Goal: Transaction & Acquisition: Subscribe to service/newsletter

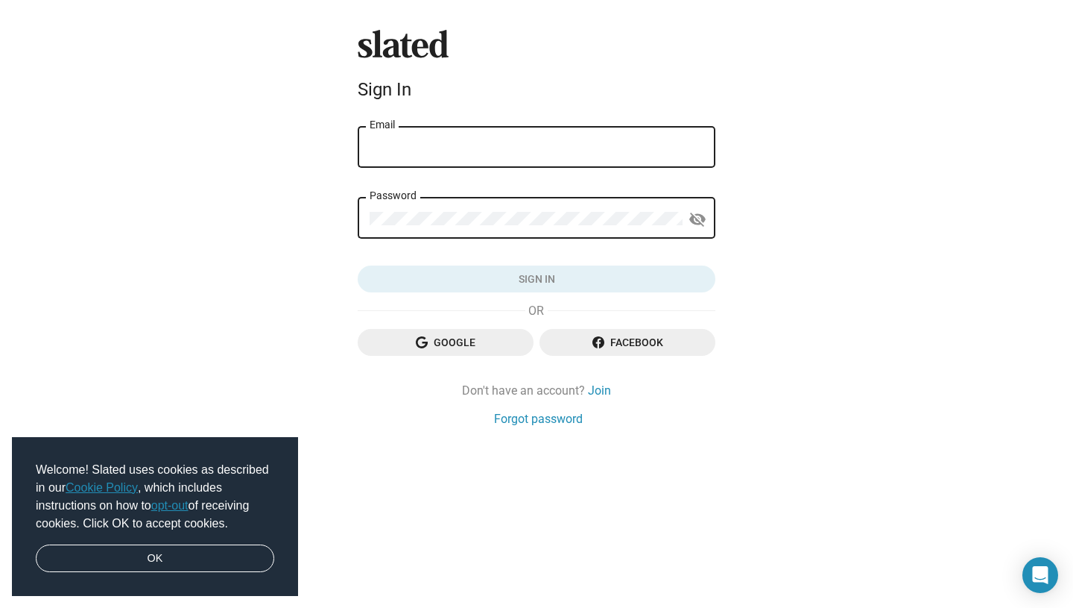
click at [429, 350] on span "Google" at bounding box center [446, 342] width 152 height 27
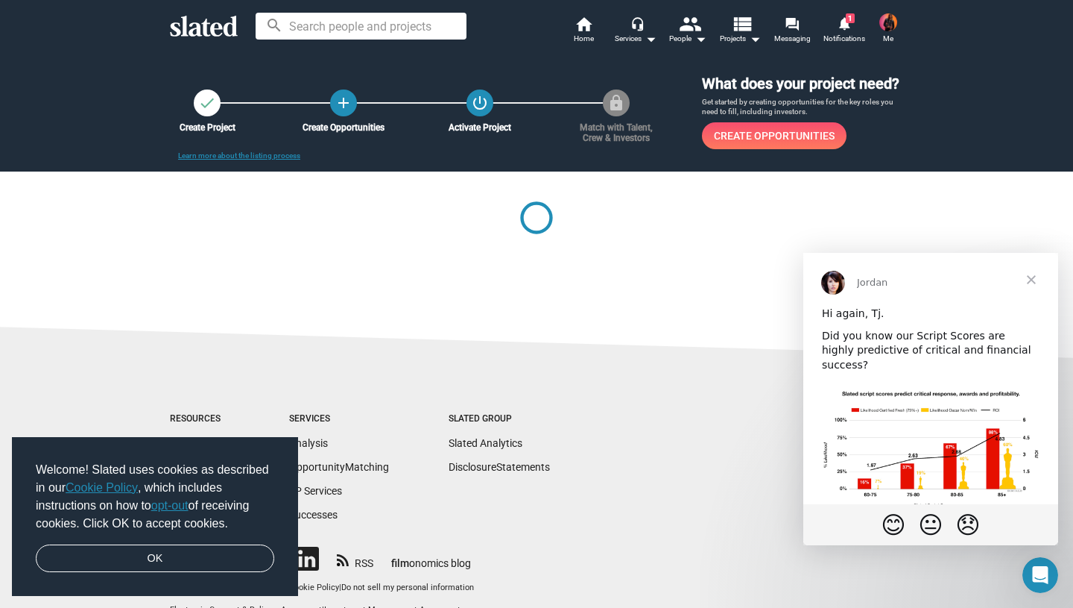
click at [1029, 284] on span "Close" at bounding box center [1032, 280] width 54 height 54
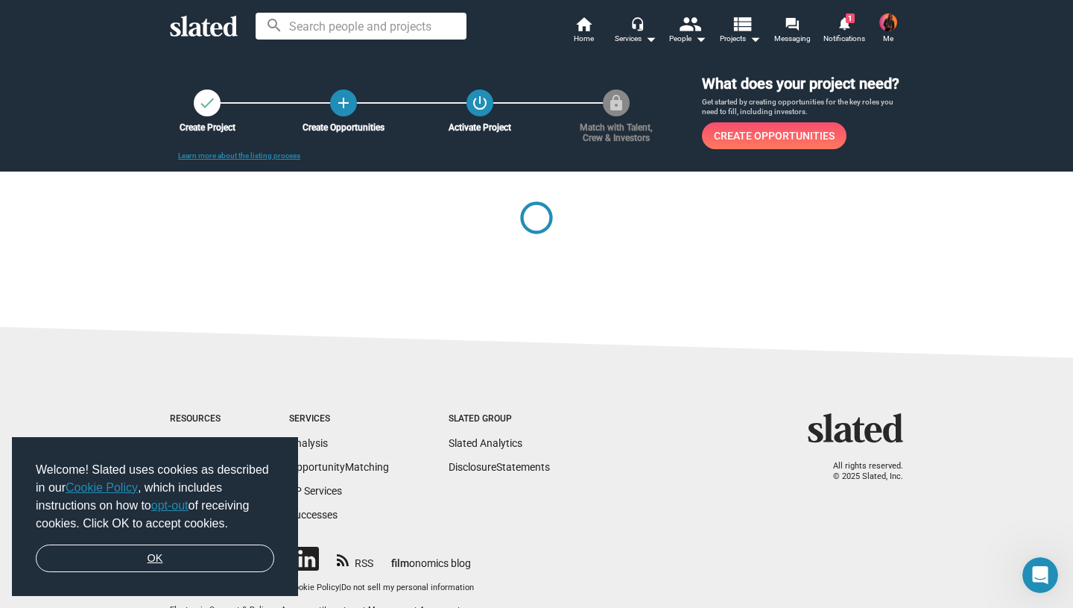
click at [139, 555] on link "OK" at bounding box center [155, 558] width 239 height 28
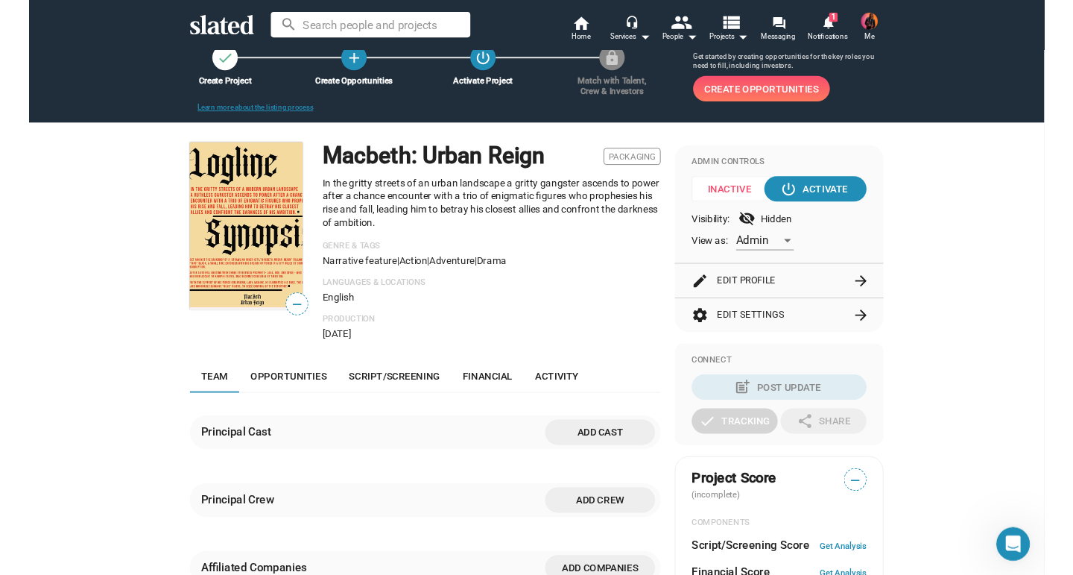
scroll to position [6, 0]
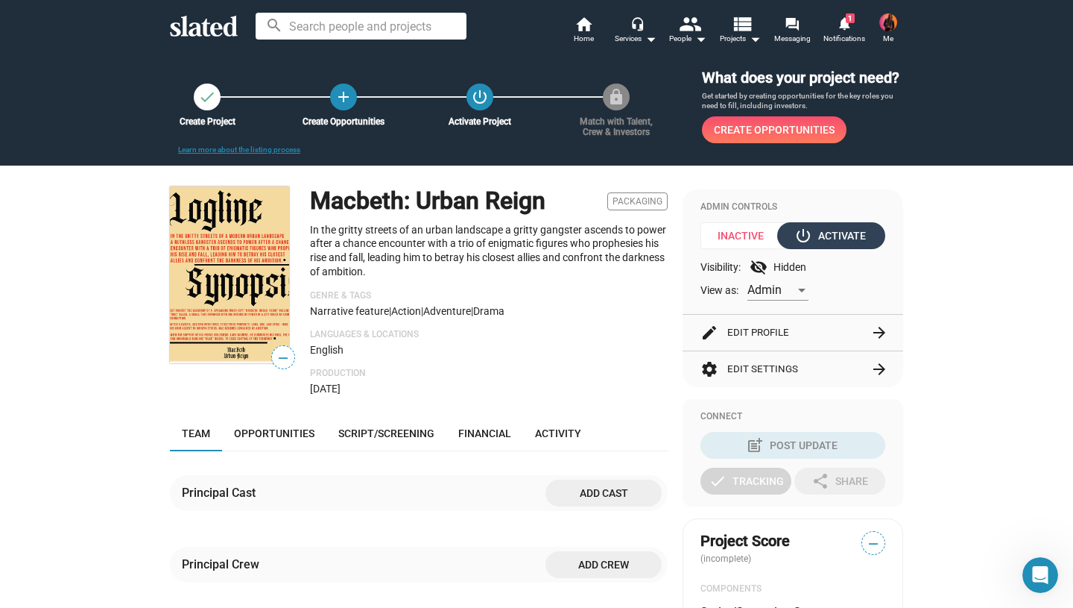
click at [847, 233] on div "power_settings_new Activate" at bounding box center [832, 235] width 69 height 27
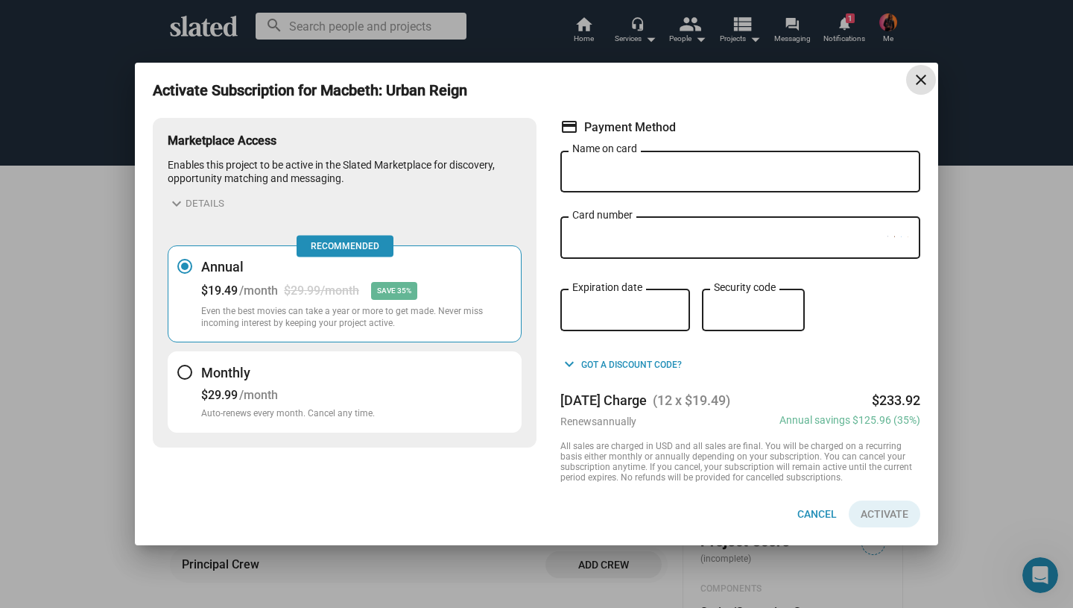
click at [177, 374] on button "Monthly $29.99 /month Auto-renews every month. Cancel any time." at bounding box center [345, 391] width 354 height 81
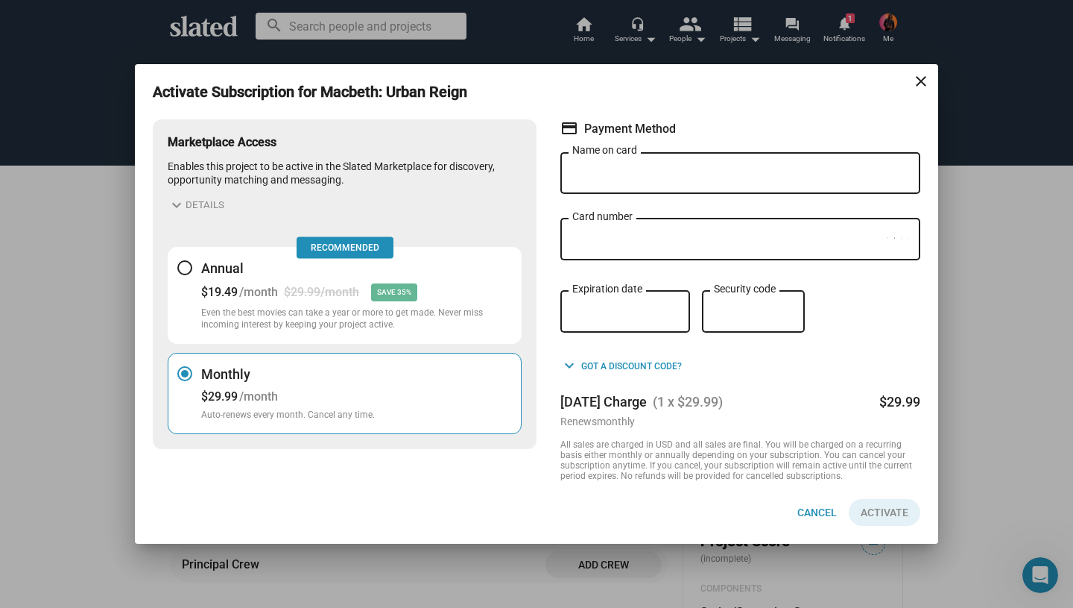
click at [918, 79] on mat-icon "close" at bounding box center [921, 81] width 18 height 18
